Goal: Check status: Check status

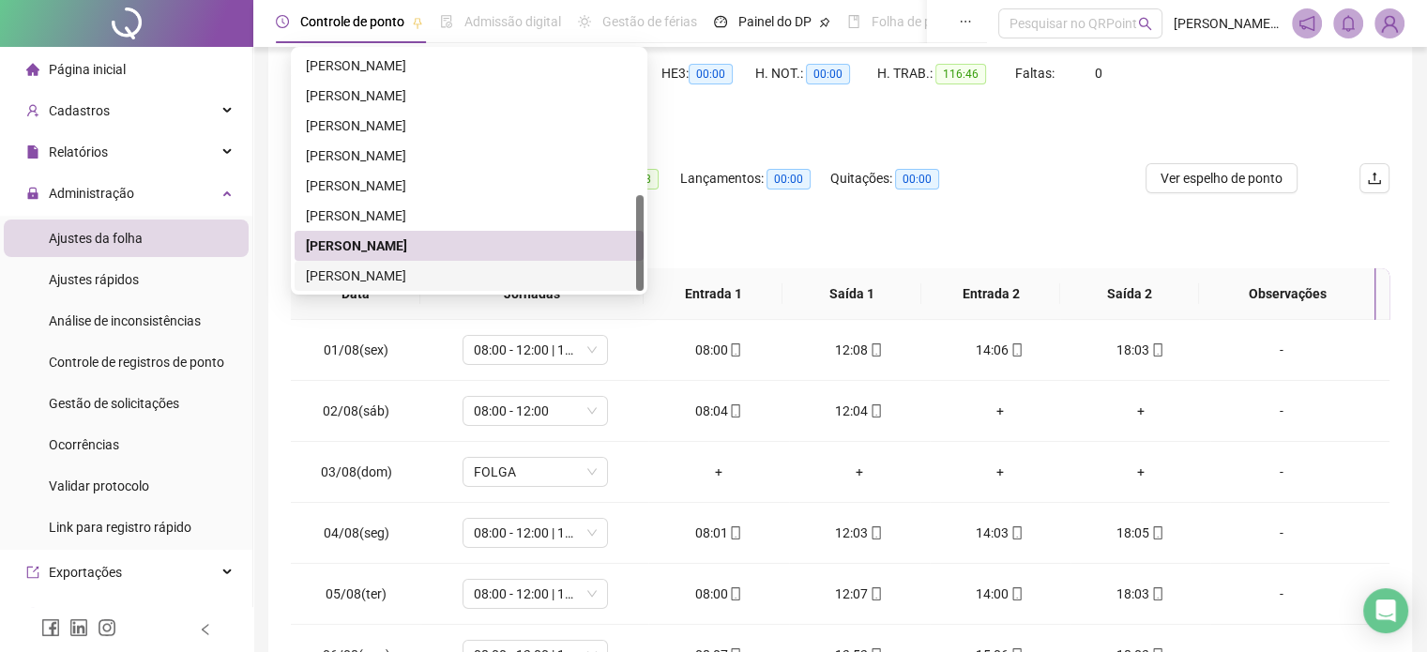
scroll to position [266, 0]
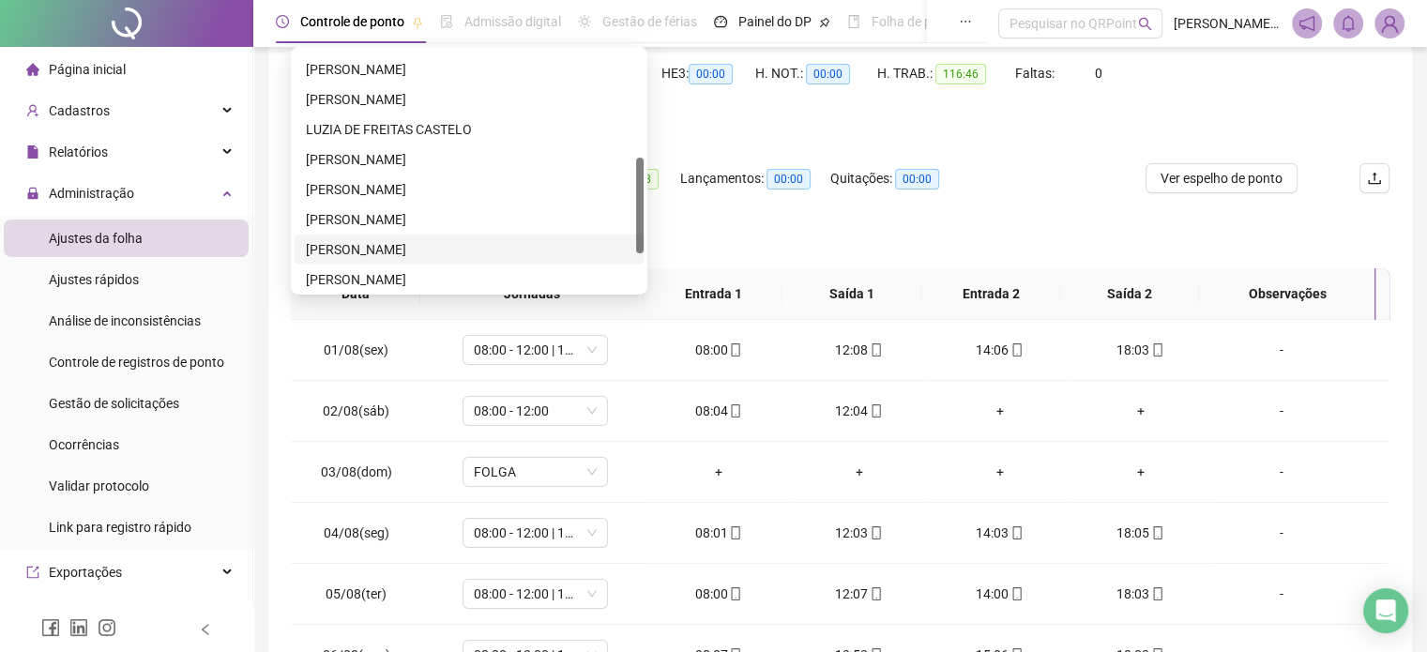
click at [381, 254] on div "[PERSON_NAME]" at bounding box center [469, 249] width 326 height 21
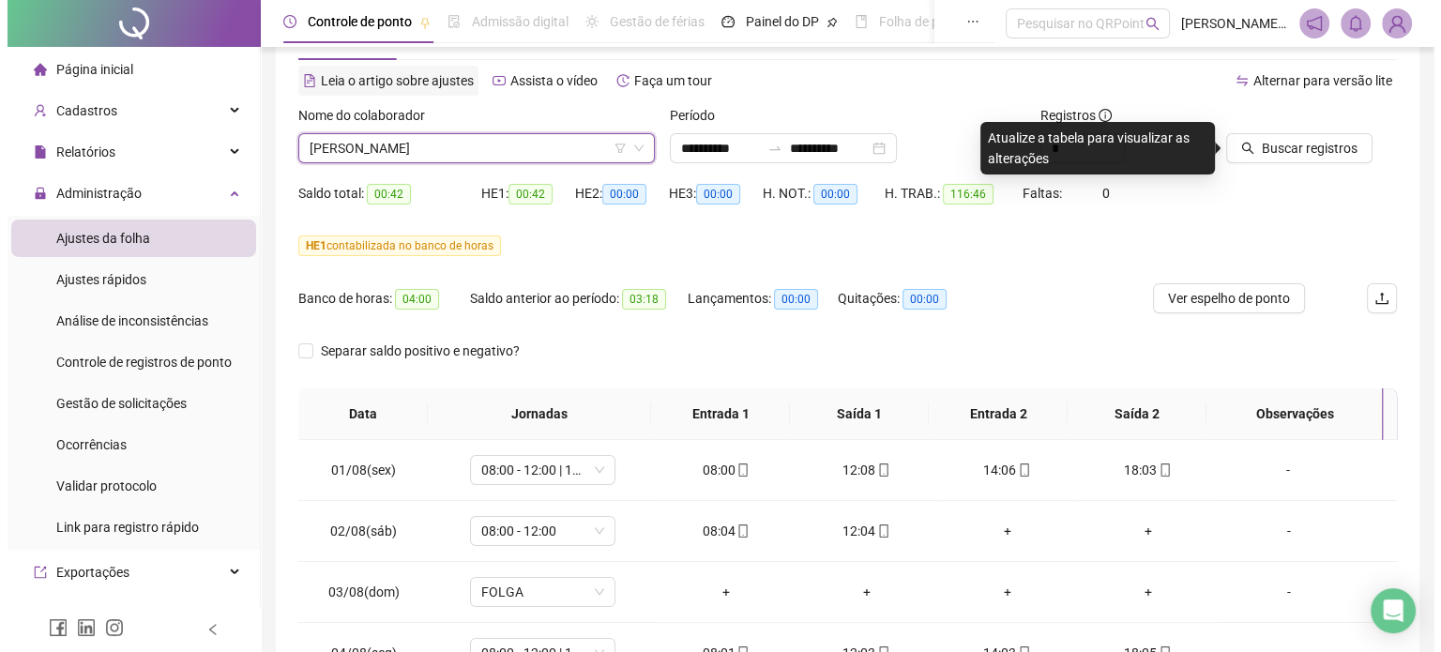
scroll to position [0, 0]
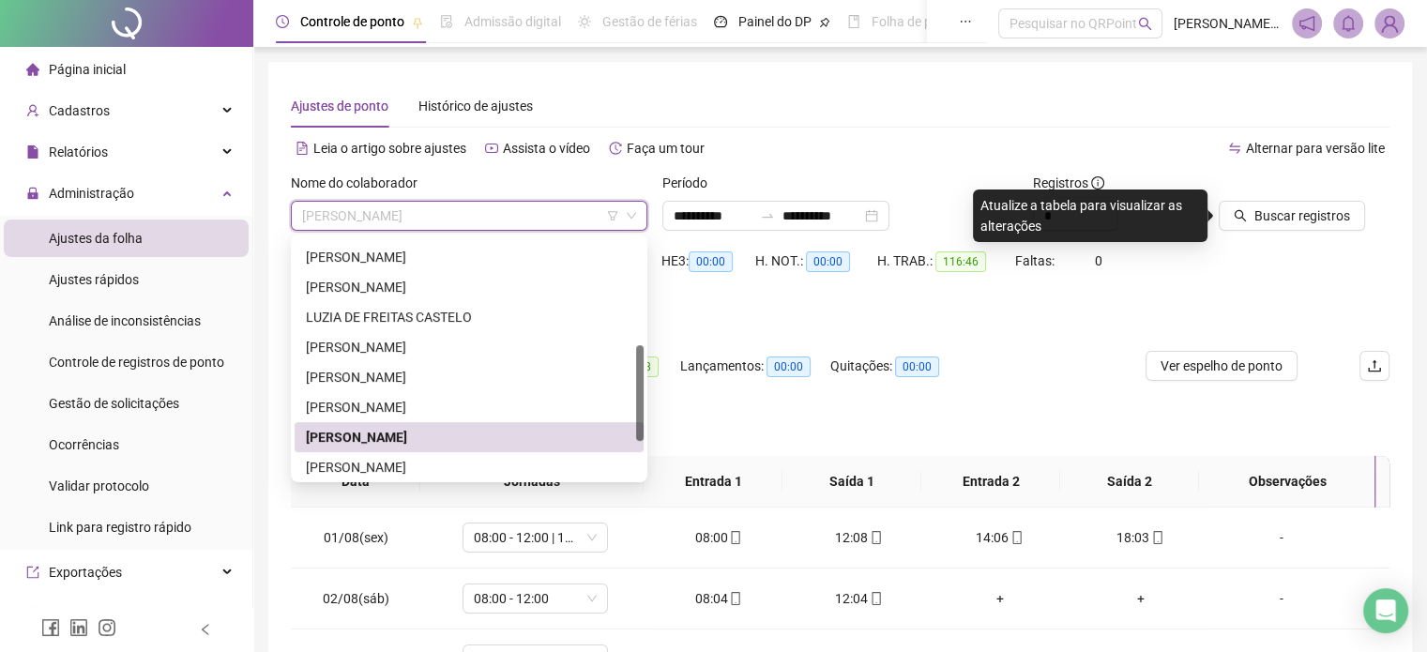
click at [413, 206] on span "[PERSON_NAME]" at bounding box center [469, 216] width 334 height 28
click at [372, 459] on div "[PERSON_NAME]" at bounding box center [469, 467] width 326 height 21
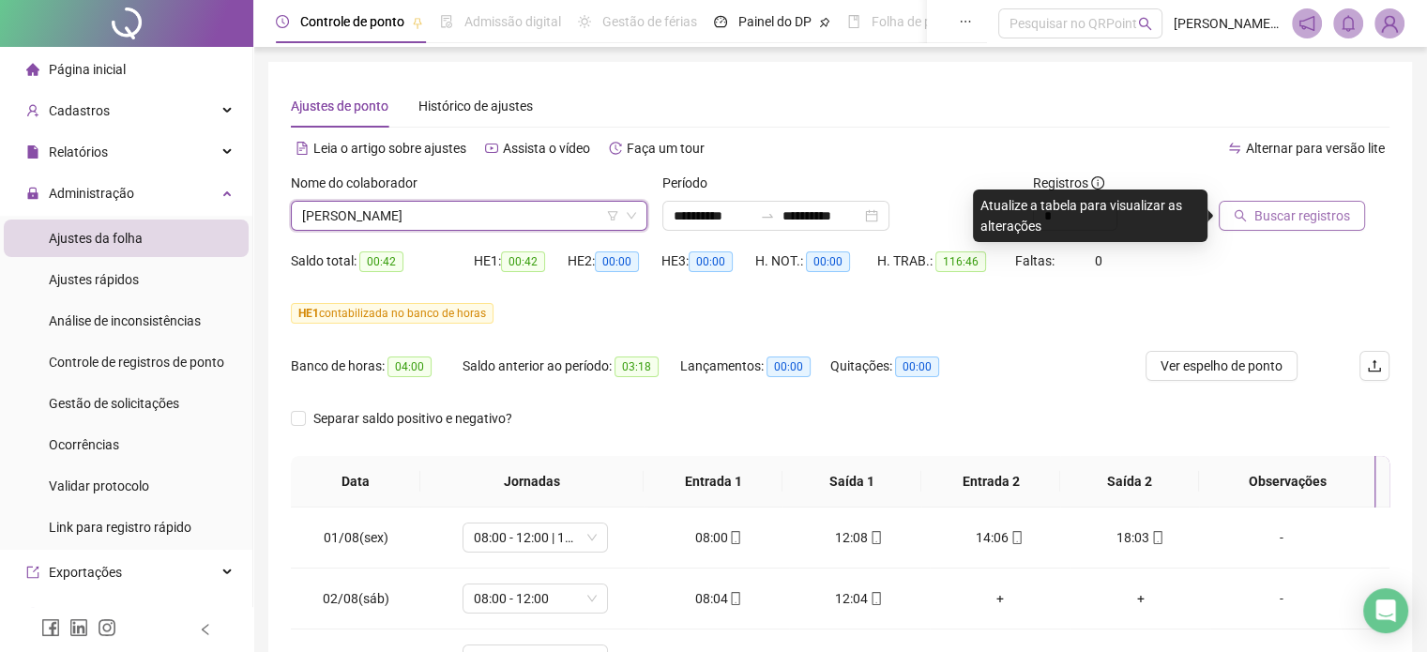
click at [1259, 205] on span "Buscar registros" at bounding box center [1302, 215] width 96 height 21
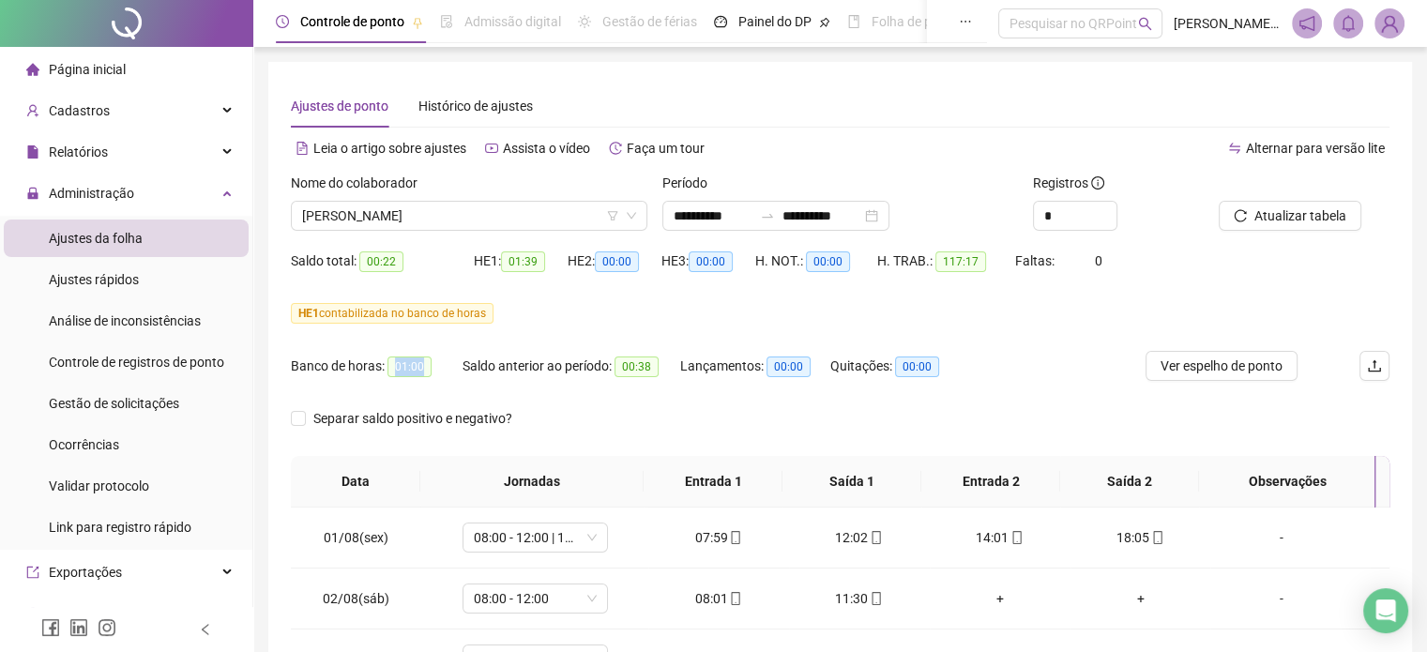
drag, startPoint x: 387, startPoint y: 361, endPoint x: 420, endPoint y: 361, distance: 32.8
click at [419, 361] on span "01:00" at bounding box center [409, 367] width 44 height 21
click at [463, 352] on div "Saldo anterior ao período: 00:38" at bounding box center [572, 366] width 218 height 30
drag, startPoint x: 423, startPoint y: 364, endPoint x: 384, endPoint y: 364, distance: 39.4
click at [384, 364] on div "Banco de horas: 01:00" at bounding box center [377, 367] width 172 height 22
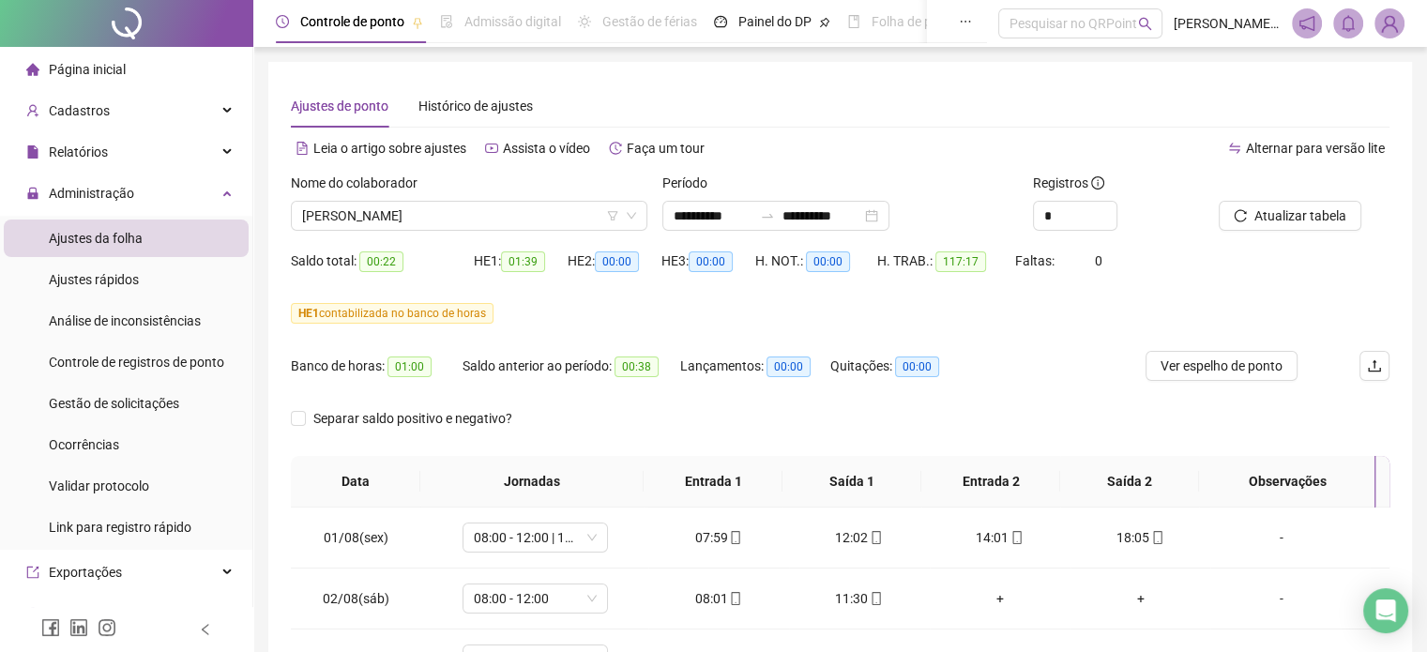
click at [466, 347] on div "HE 1 contabilizada no banco de horas" at bounding box center [840, 324] width 1099 height 53
